Goal: Task Accomplishment & Management: Use online tool/utility

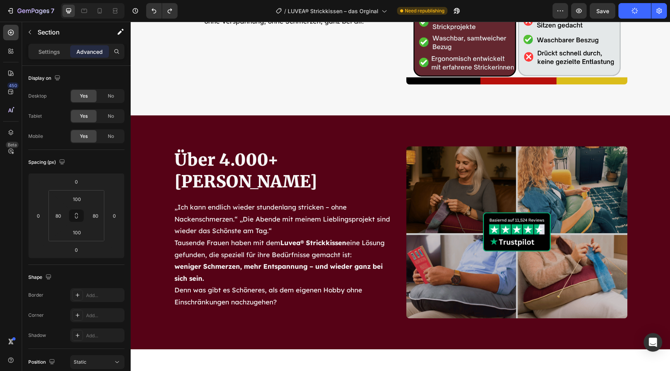
scroll to position [2429, 0]
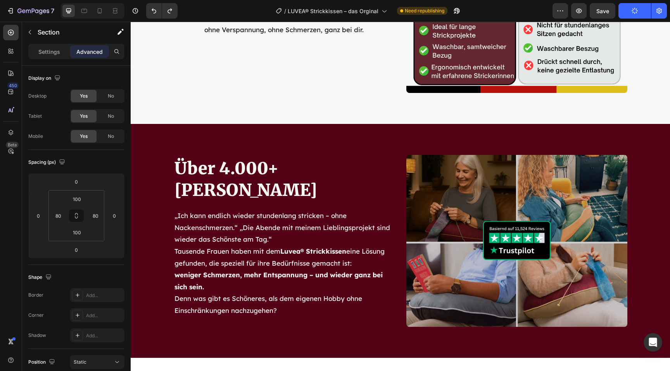
click at [570, 11] on div "Preview Save Publish" at bounding box center [609, 10] width 114 height 15
click at [581, 12] on icon "button" at bounding box center [579, 11] width 8 height 8
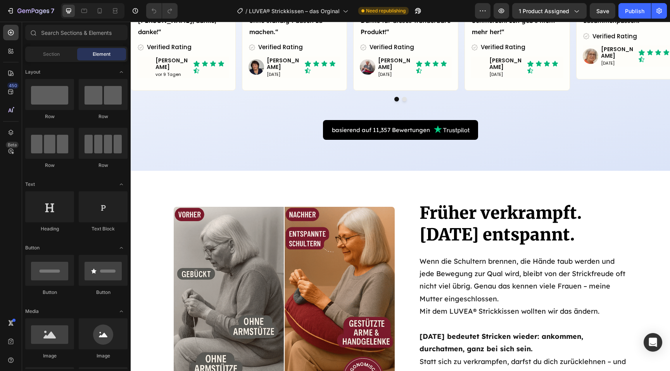
scroll to position [386, 0]
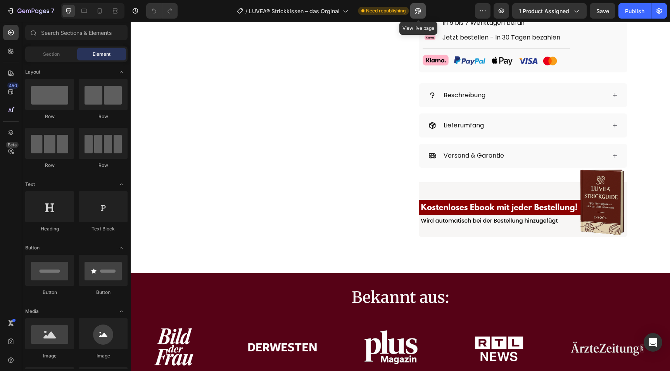
click at [419, 12] on icon "button" at bounding box center [418, 11] width 8 height 8
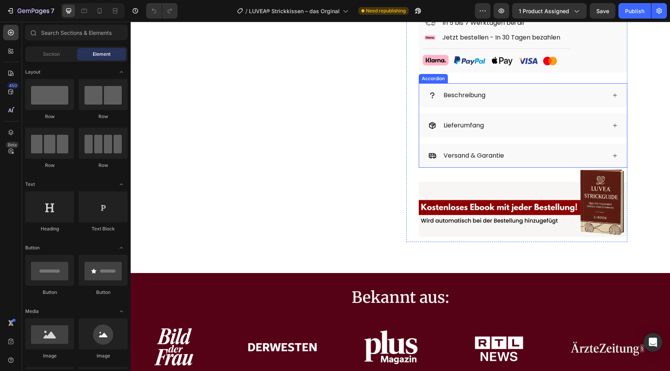
scroll to position [0, 0]
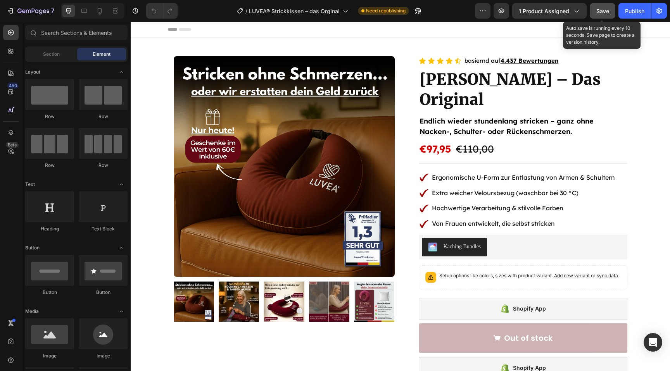
click at [604, 17] on button "Save" at bounding box center [602, 10] width 26 height 15
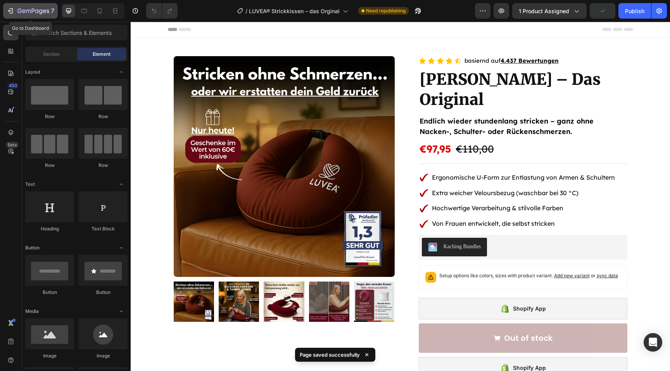
click at [43, 15] on div "7" at bounding box center [35, 10] width 37 height 9
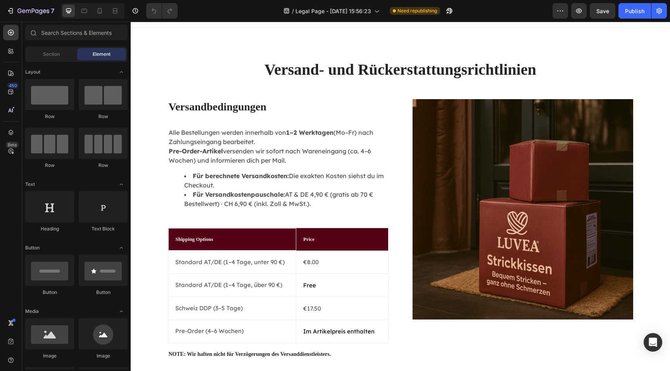
scroll to position [12, 0]
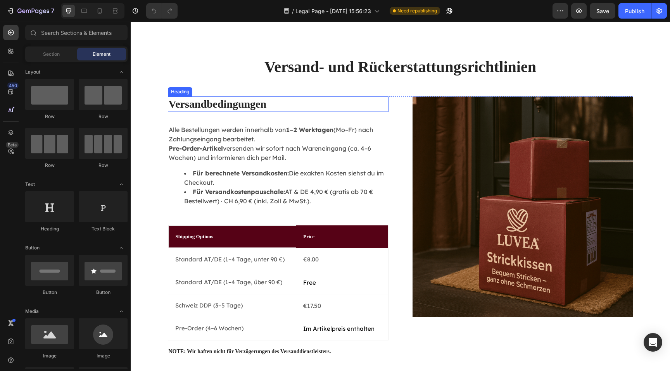
click at [244, 105] on h2 "Versandbedingungen" at bounding box center [278, 103] width 220 height 15
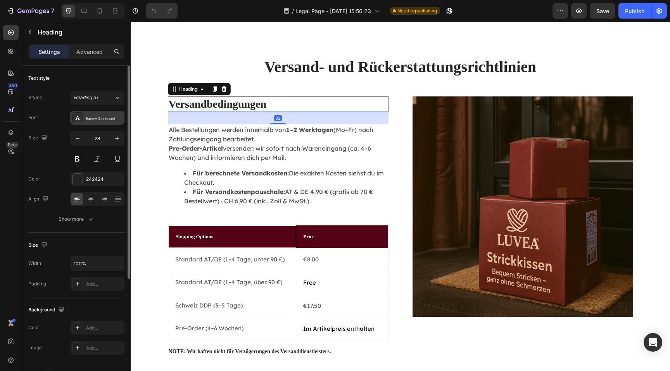
click at [107, 122] on div "Barlow Condensed" at bounding box center [97, 118] width 54 height 14
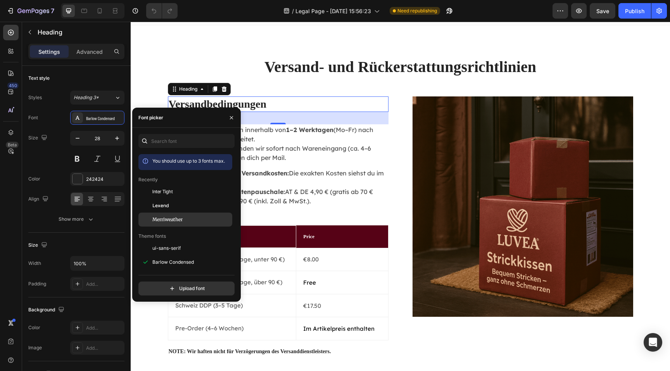
click at [182, 219] on span "Merriweather" at bounding box center [167, 219] width 30 height 7
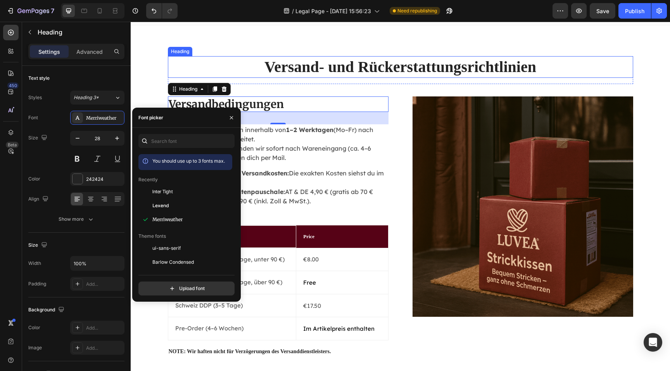
click at [375, 64] on h2 "Versand- und Rückerstattungsrichtlinien" at bounding box center [400, 67] width 465 height 22
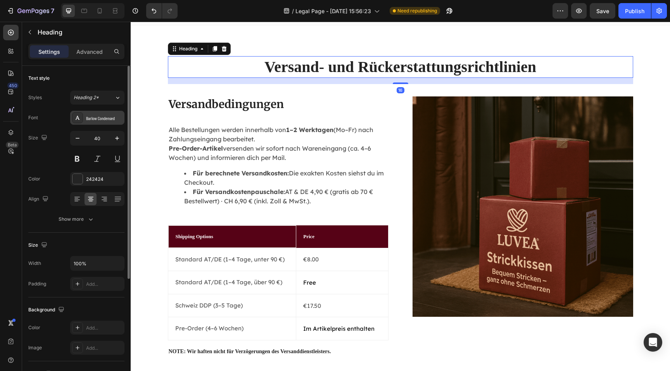
click at [102, 119] on div "Barlow Condensed" at bounding box center [104, 118] width 36 height 7
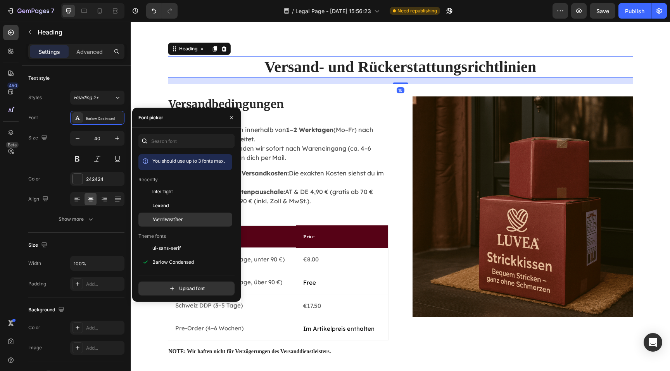
click at [178, 220] on span "Merriweather" at bounding box center [167, 219] width 30 height 7
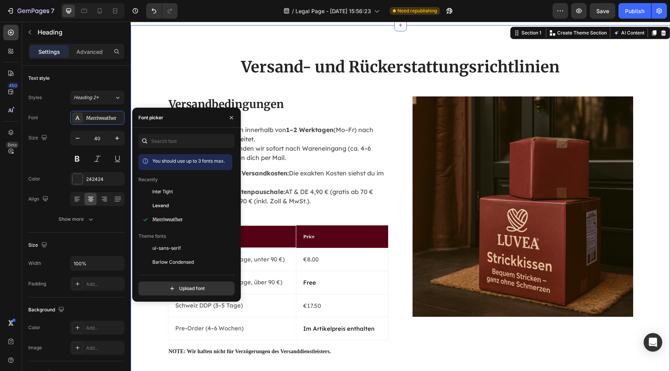
click at [666, 87] on div "Versand- und Rückerstattungsrichtlinien Heading Row Versandbedingungen Heading …" at bounding box center [400, 206] width 539 height 362
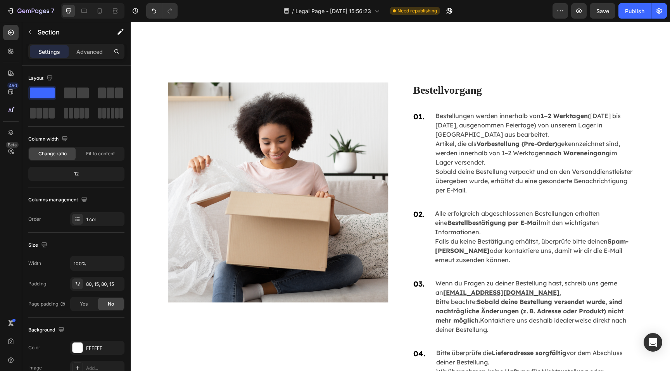
scroll to position [583, 0]
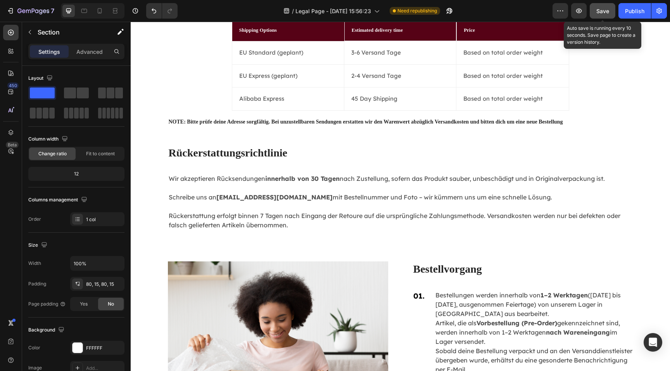
click at [602, 10] on span "Save" at bounding box center [602, 11] width 13 height 7
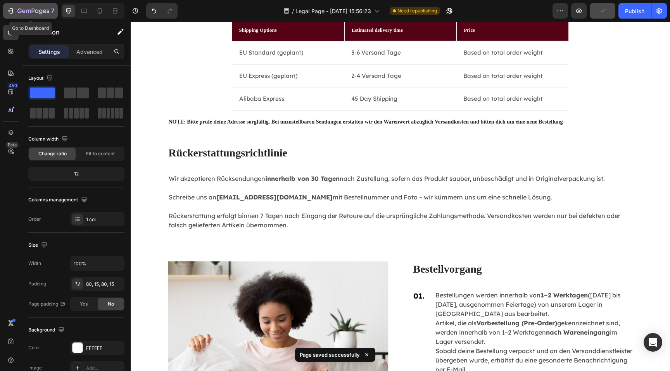
click at [19, 11] on icon "button" at bounding box center [33, 11] width 32 height 7
